Goal: Task Accomplishment & Management: Manage account settings

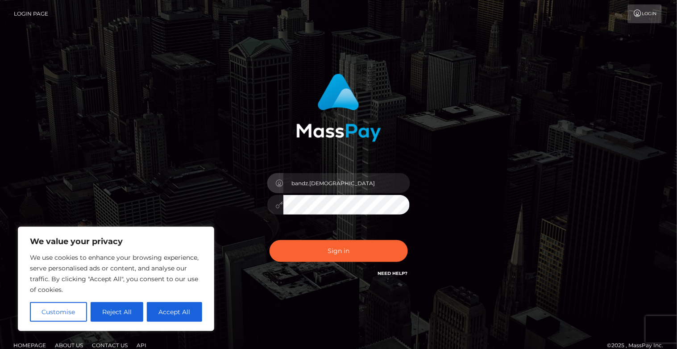
type input "[EMAIL_ADDRESS][DOMAIN_NAME]"
click at [281, 204] on div at bounding box center [338, 203] width 143 height 17
click at [269, 240] on button "Sign in" at bounding box center [338, 251] width 138 height 22
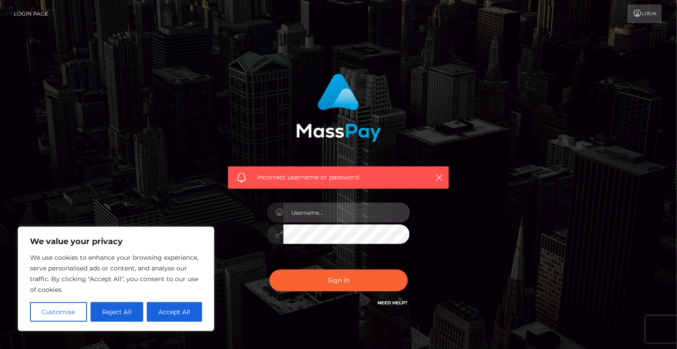
click at [336, 215] on input "text" at bounding box center [346, 213] width 127 height 20
type input "bandz.gottaget23@gmail.com"
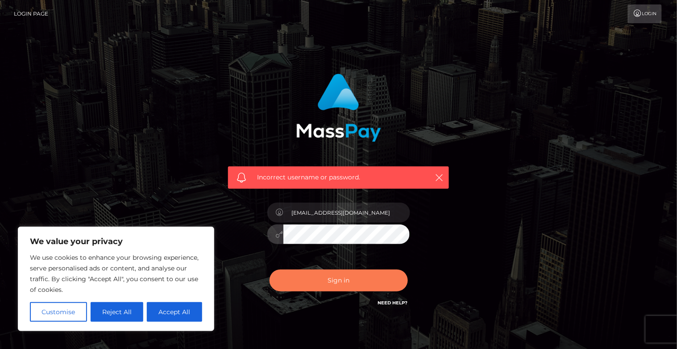
click at [360, 281] on button "Sign in" at bounding box center [338, 280] width 138 height 22
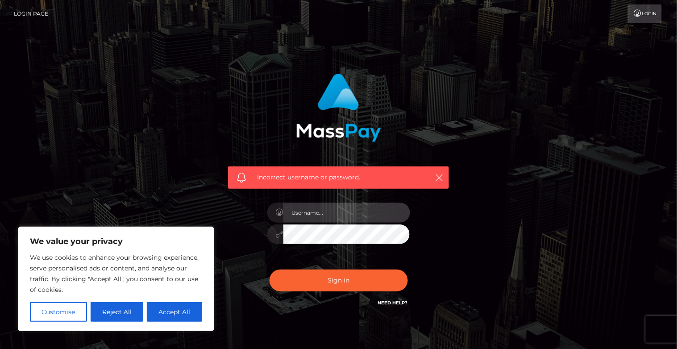
click at [341, 217] on input "text" at bounding box center [346, 213] width 127 height 20
type input "@"
type input "[EMAIL_ADDRESS][DOMAIN_NAME]"
click at [269, 269] on button "Sign in" at bounding box center [338, 280] width 138 height 22
click at [644, 20] on link "Login" at bounding box center [645, 13] width 34 height 19
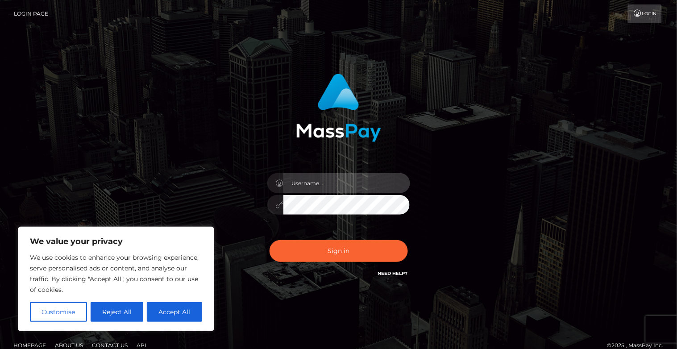
click at [359, 183] on input "text" at bounding box center [346, 183] width 127 height 20
type input "bandz.gottaget23@gmail.com"
click at [269, 240] on button "Sign in" at bounding box center [338, 251] width 138 height 22
